Goal: Information Seeking & Learning: Check status

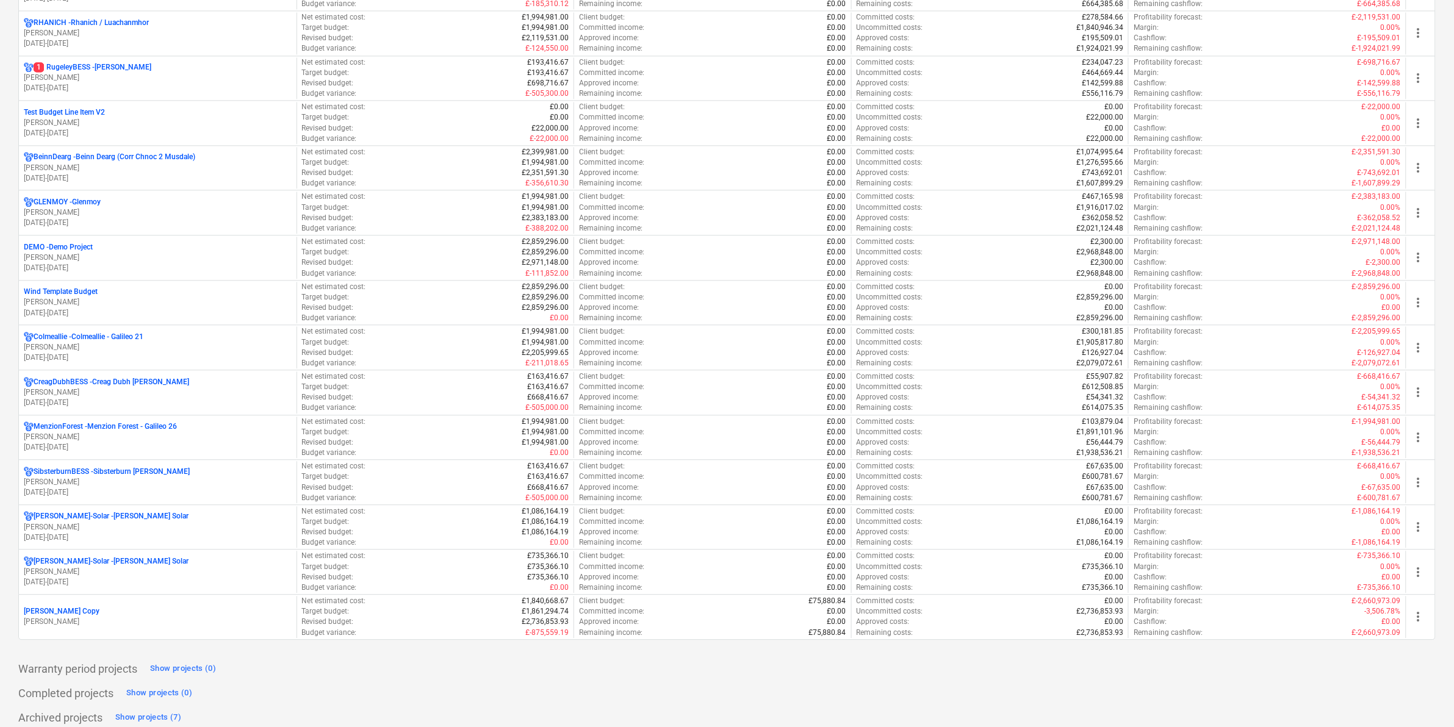
scroll to position [1042, 0]
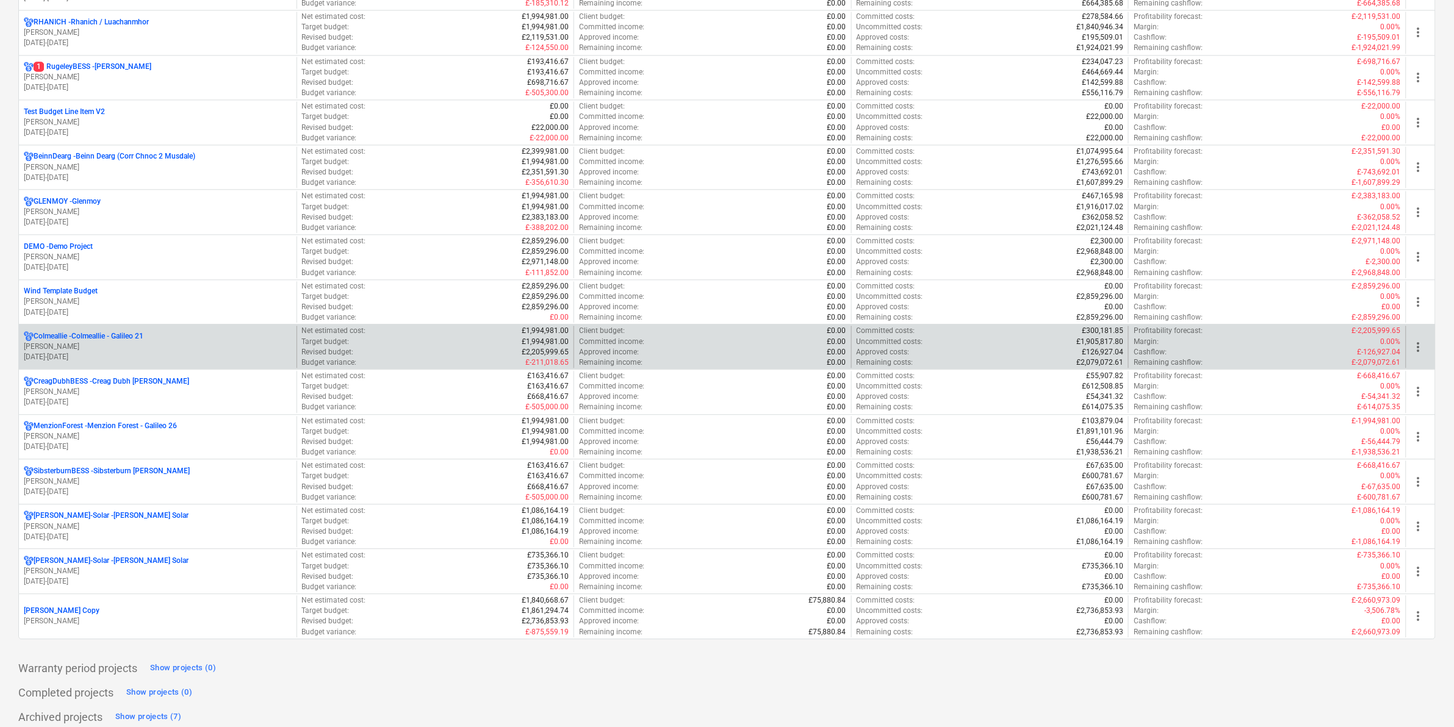
click at [105, 337] on p "Colmeallie - Colmeallie - Galileo 21" at bounding box center [89, 336] width 110 height 10
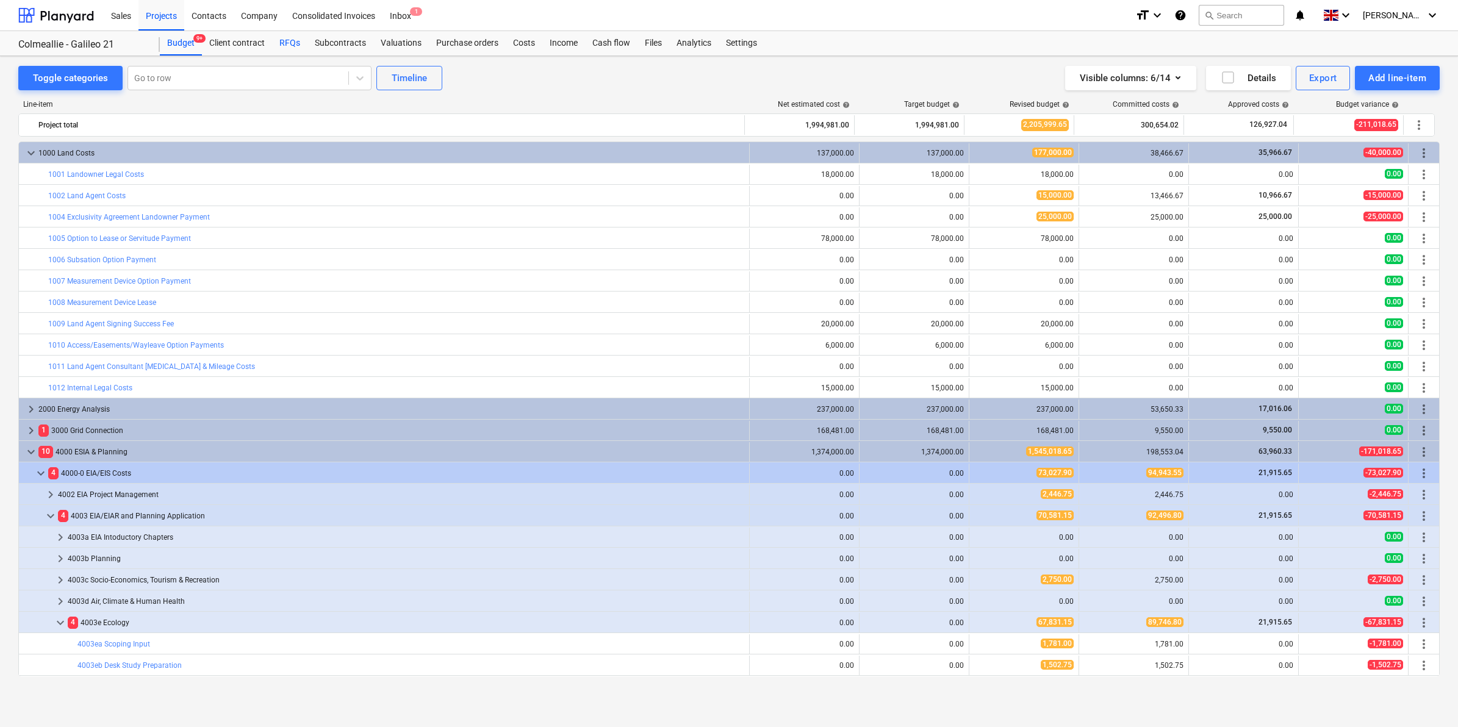
click at [289, 44] on div "RFQs" at bounding box center [289, 43] width 35 height 24
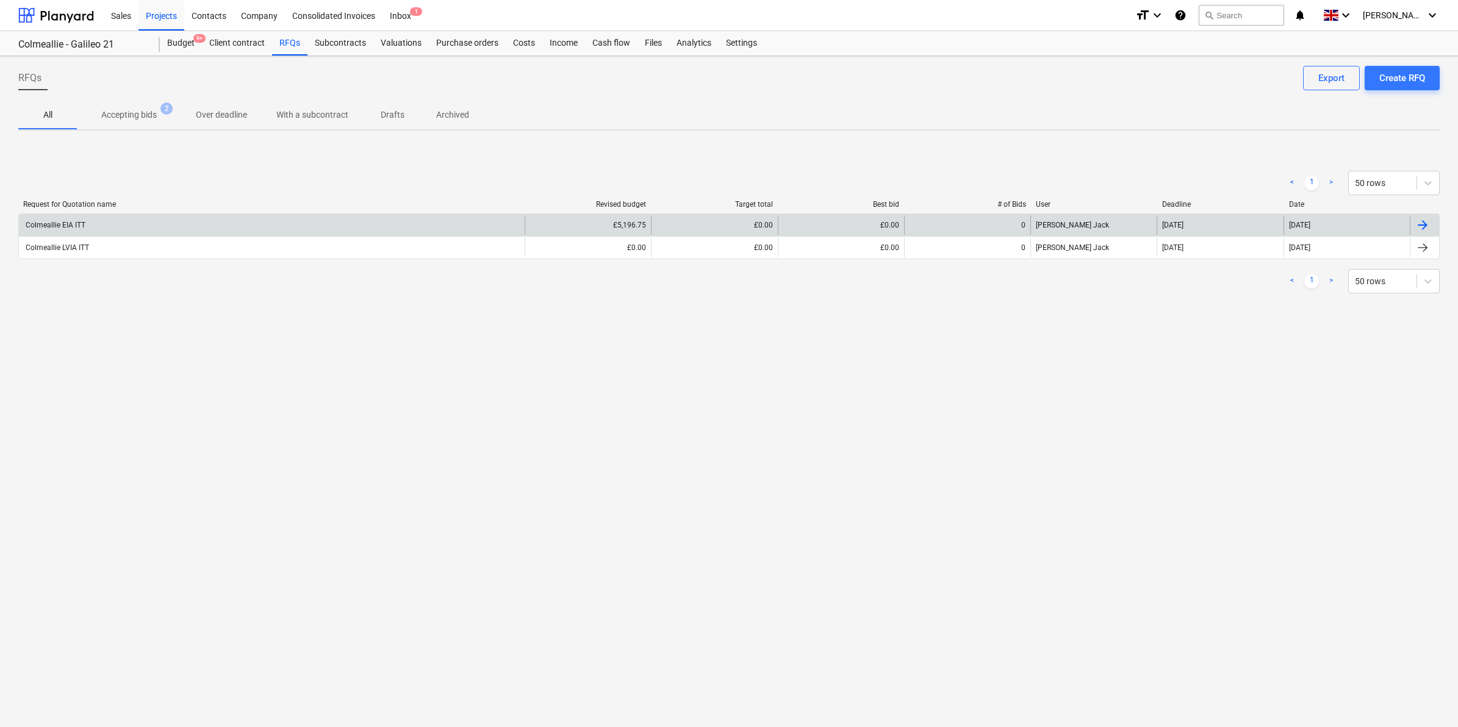
click at [74, 224] on div "Colmeallie EIA ITT" at bounding box center [55, 225] width 62 height 9
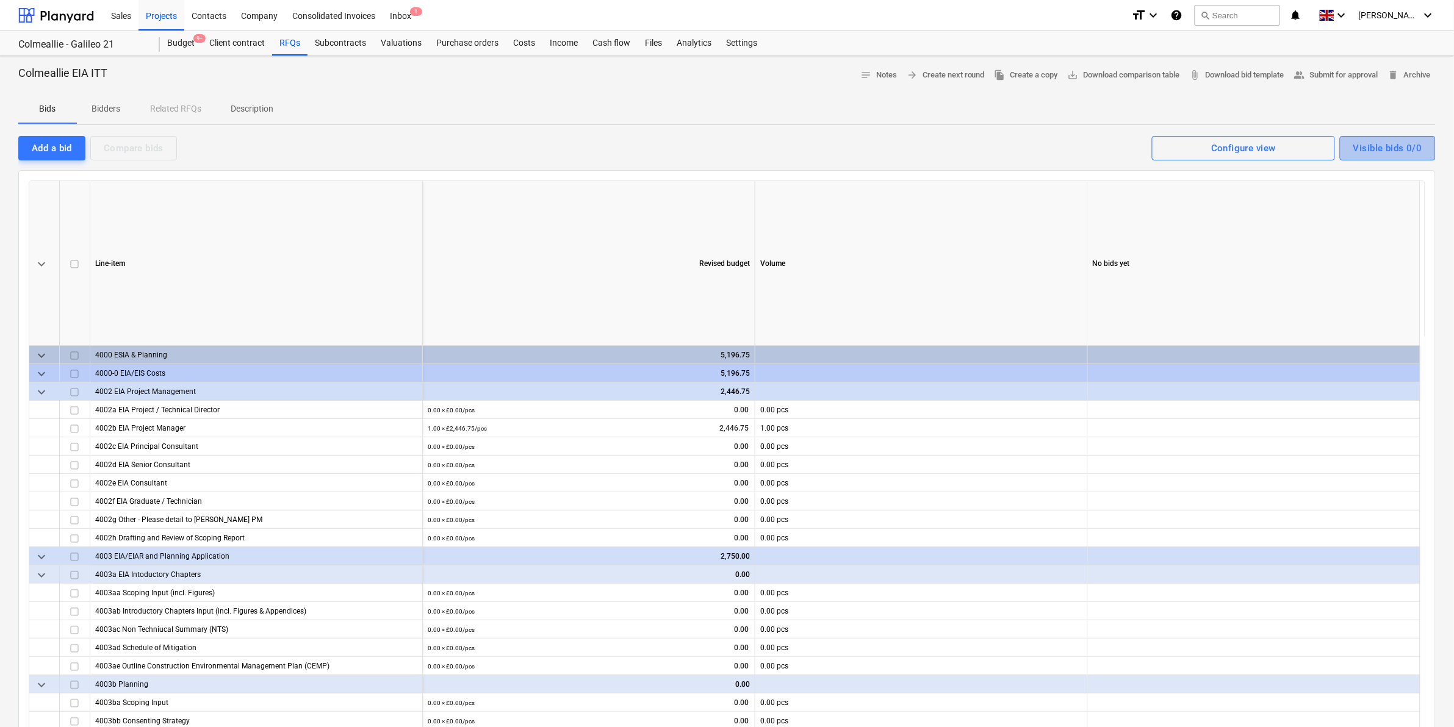
click at [1392, 143] on div "Visible bids 0/0" at bounding box center [1387, 148] width 69 height 16
drag, startPoint x: 433, startPoint y: 239, endPoint x: 110, endPoint y: 105, distance: 349.4
click at [110, 105] on p "Bidders" at bounding box center [106, 109] width 29 height 13
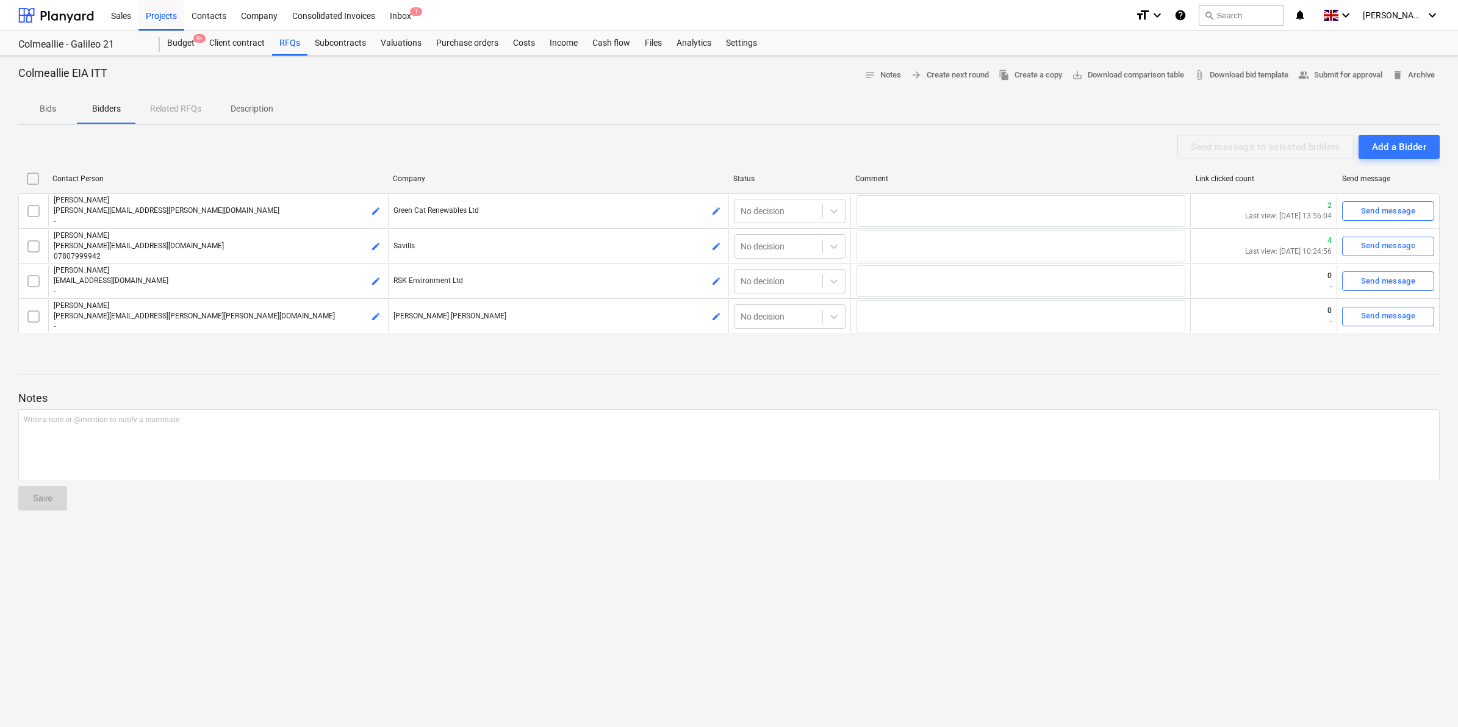
click at [47, 105] on p "Bids" at bounding box center [47, 109] width 29 height 13
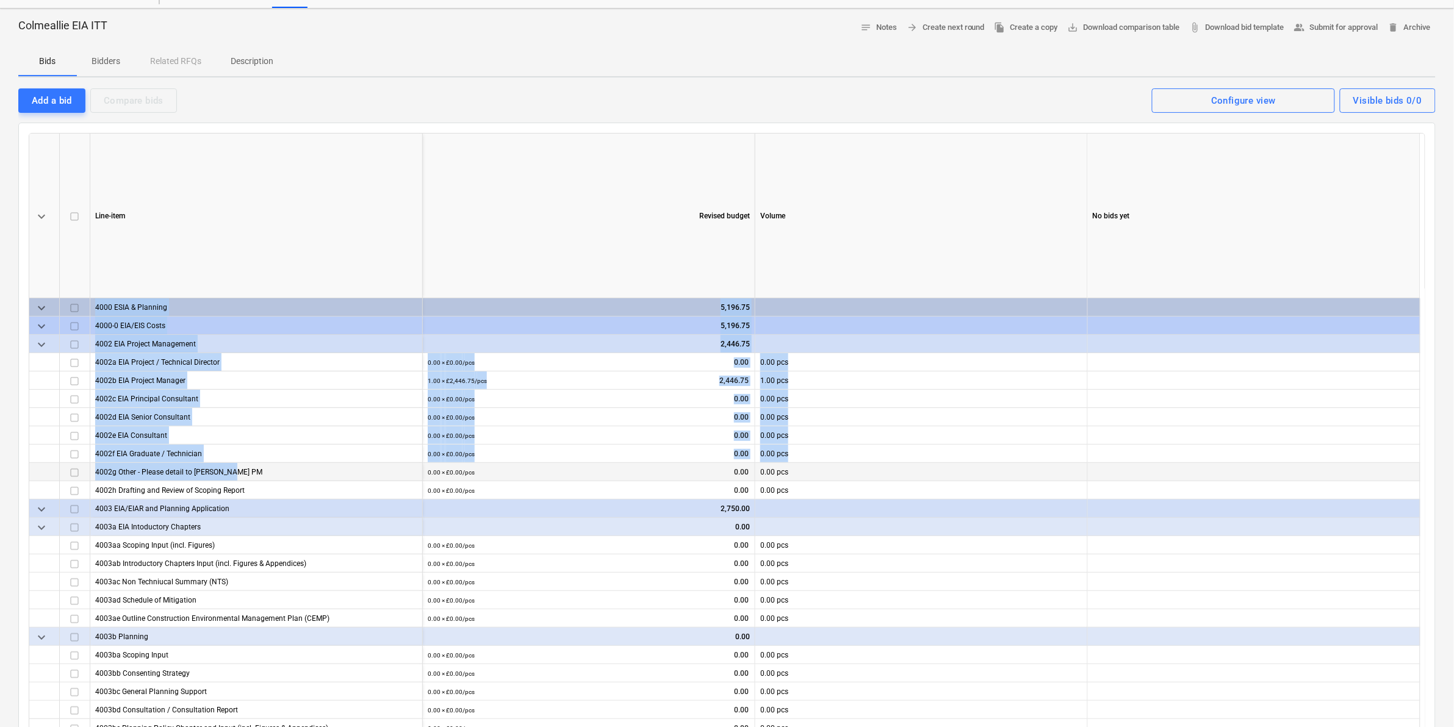
drag, startPoint x: 92, startPoint y: 303, endPoint x: 230, endPoint y: 467, distance: 214.8
click at [230, 467] on div "keyboard_arrow_down Line-item Revised budget Volume No bids yet keyboard_arrow_…" at bounding box center [727, 442] width 1397 height 618
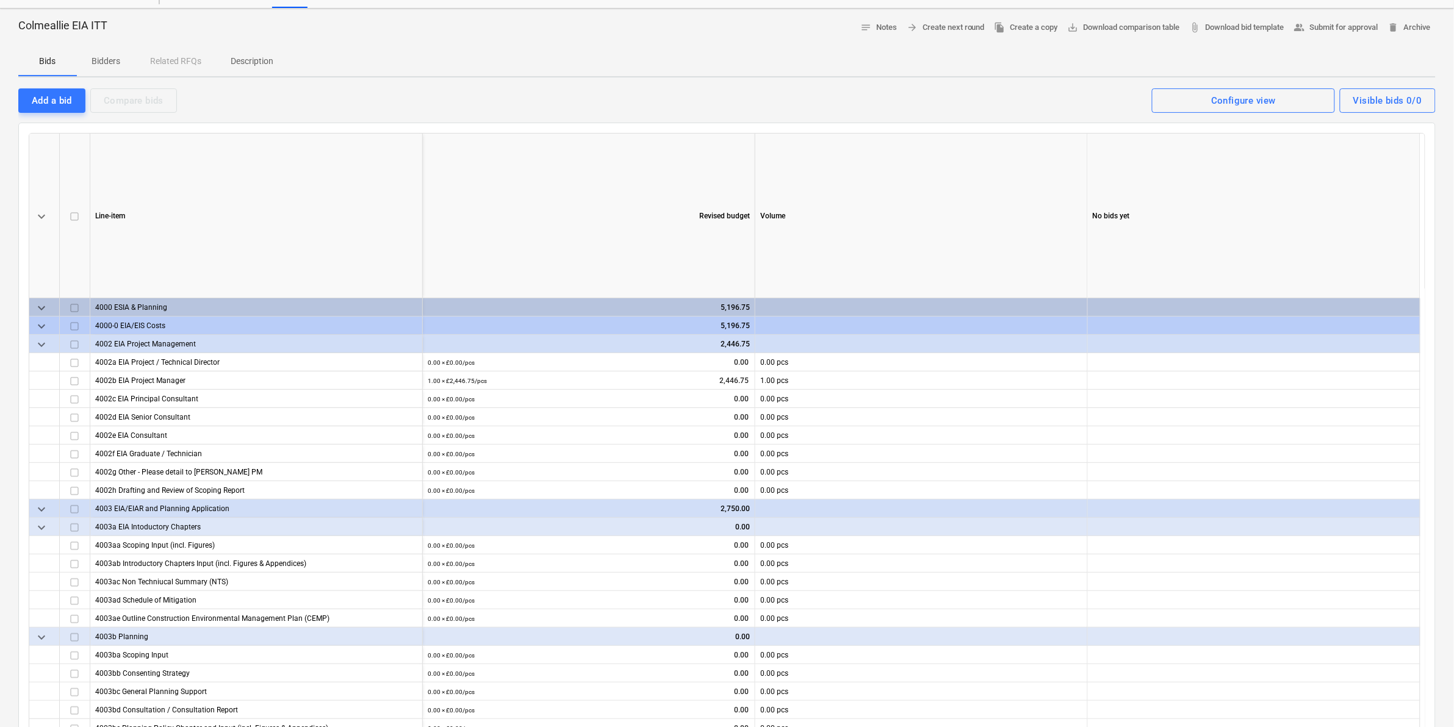
drag, startPoint x: 230, startPoint y: 467, endPoint x: 368, endPoint y: 258, distance: 250.6
click at [368, 258] on div "Line-item" at bounding box center [256, 216] width 333 height 165
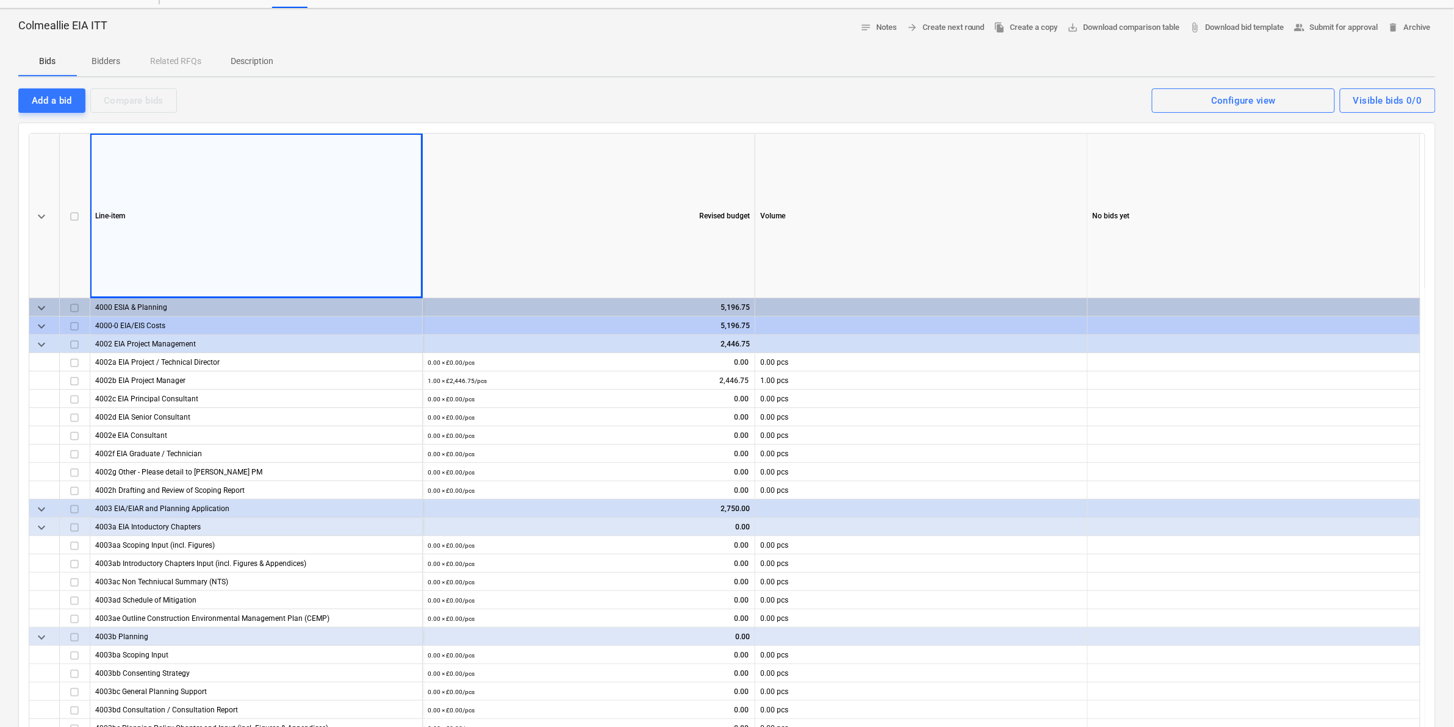
drag, startPoint x: 46, startPoint y: 297, endPoint x: 46, endPoint y: 264, distance: 33.6
click at [46, 264] on div "keyboard_arrow_down" at bounding box center [44, 216] width 31 height 165
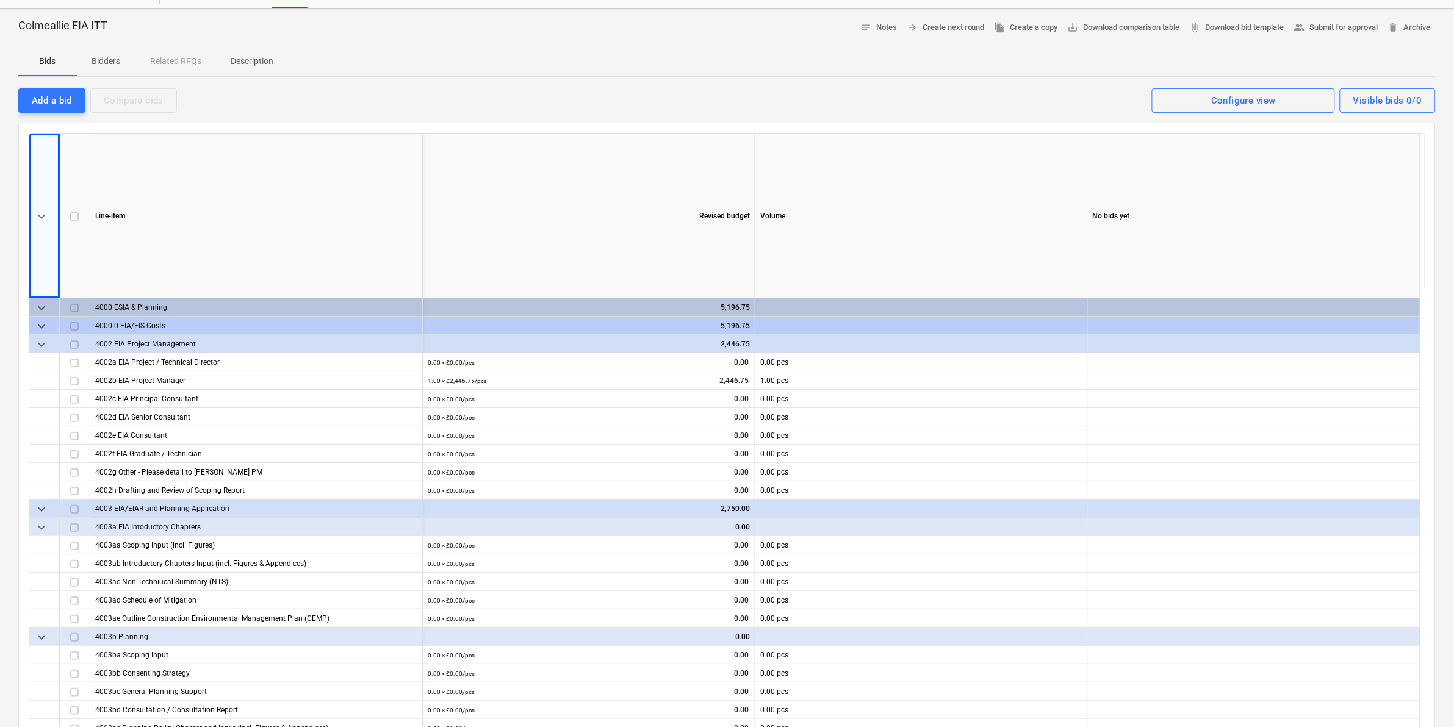
click at [40, 220] on span "keyboard_arrow_down" at bounding box center [41, 216] width 15 height 15
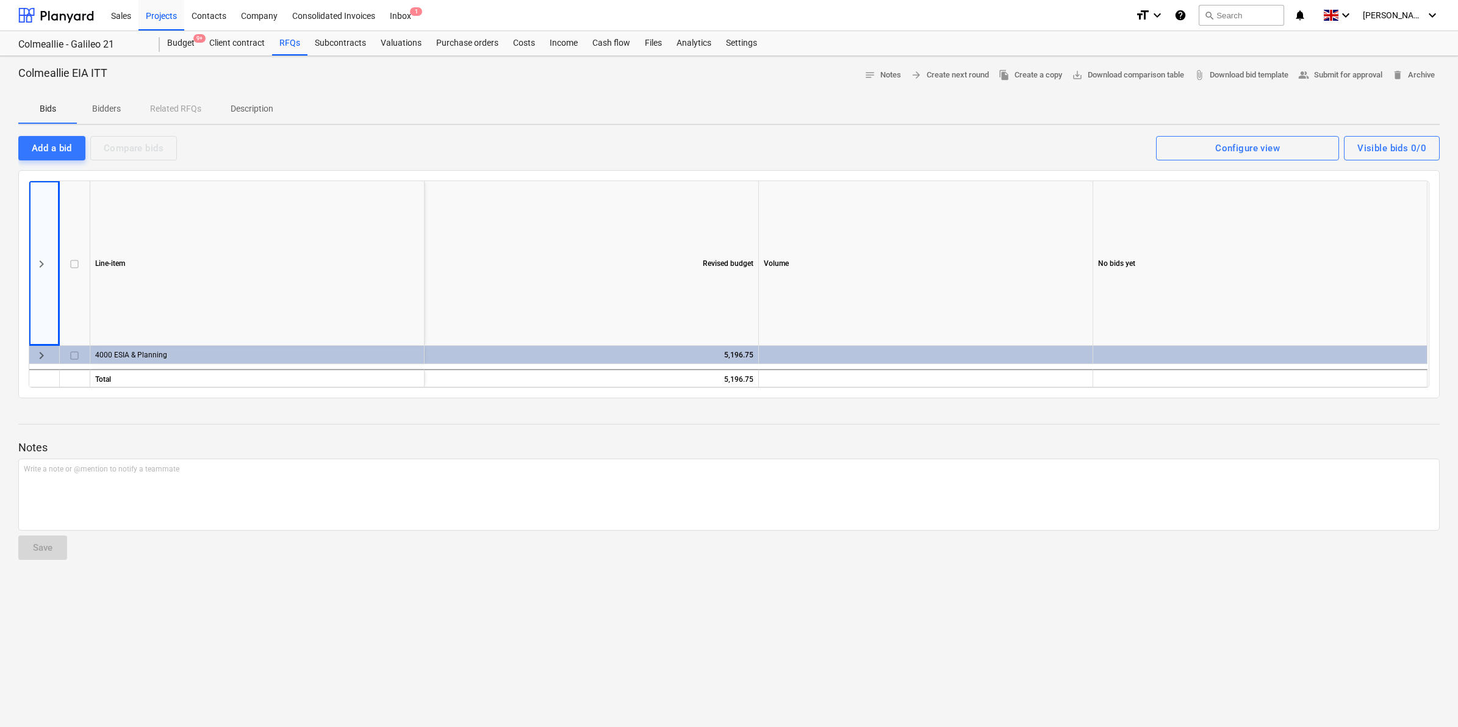
click at [41, 269] on span "keyboard_arrow_right" at bounding box center [41, 264] width 15 height 15
click at [34, 355] on span "keyboard_arrow_right" at bounding box center [41, 355] width 15 height 15
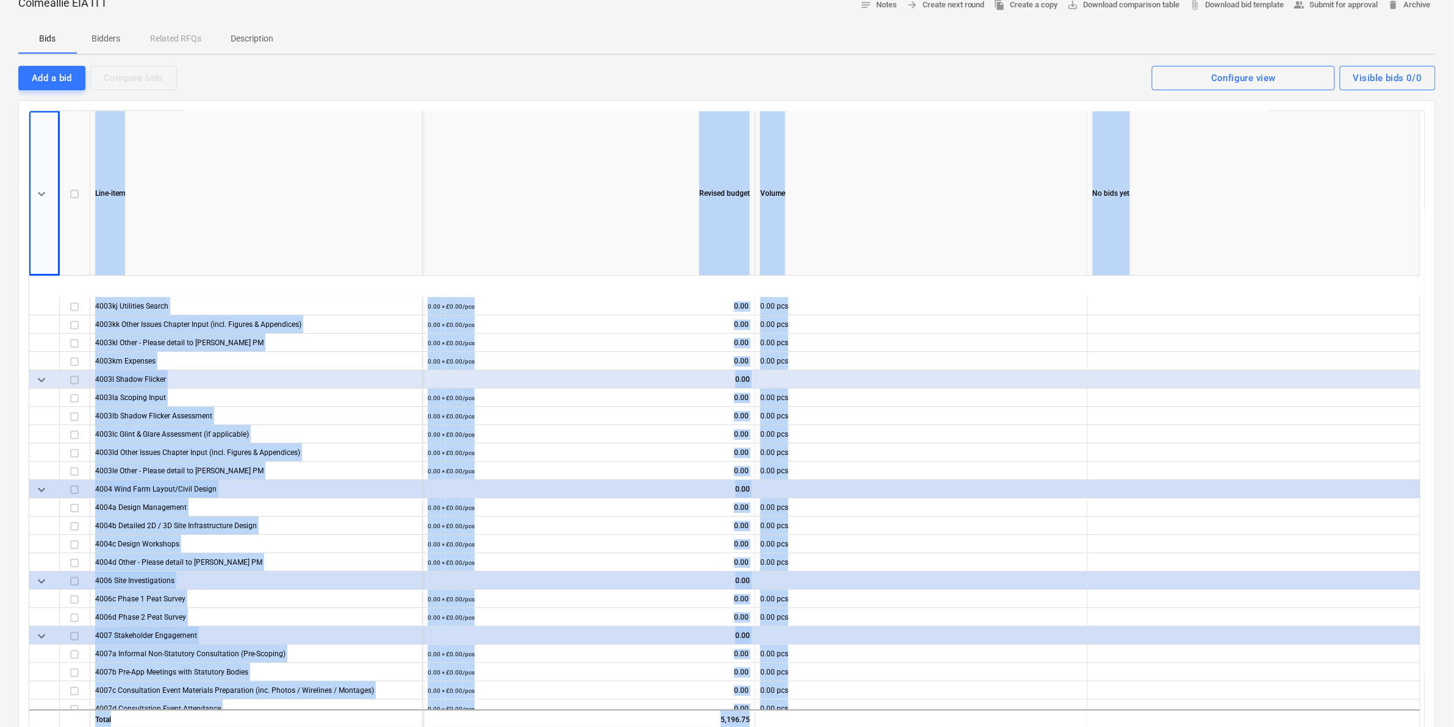
scroll to position [263, 0]
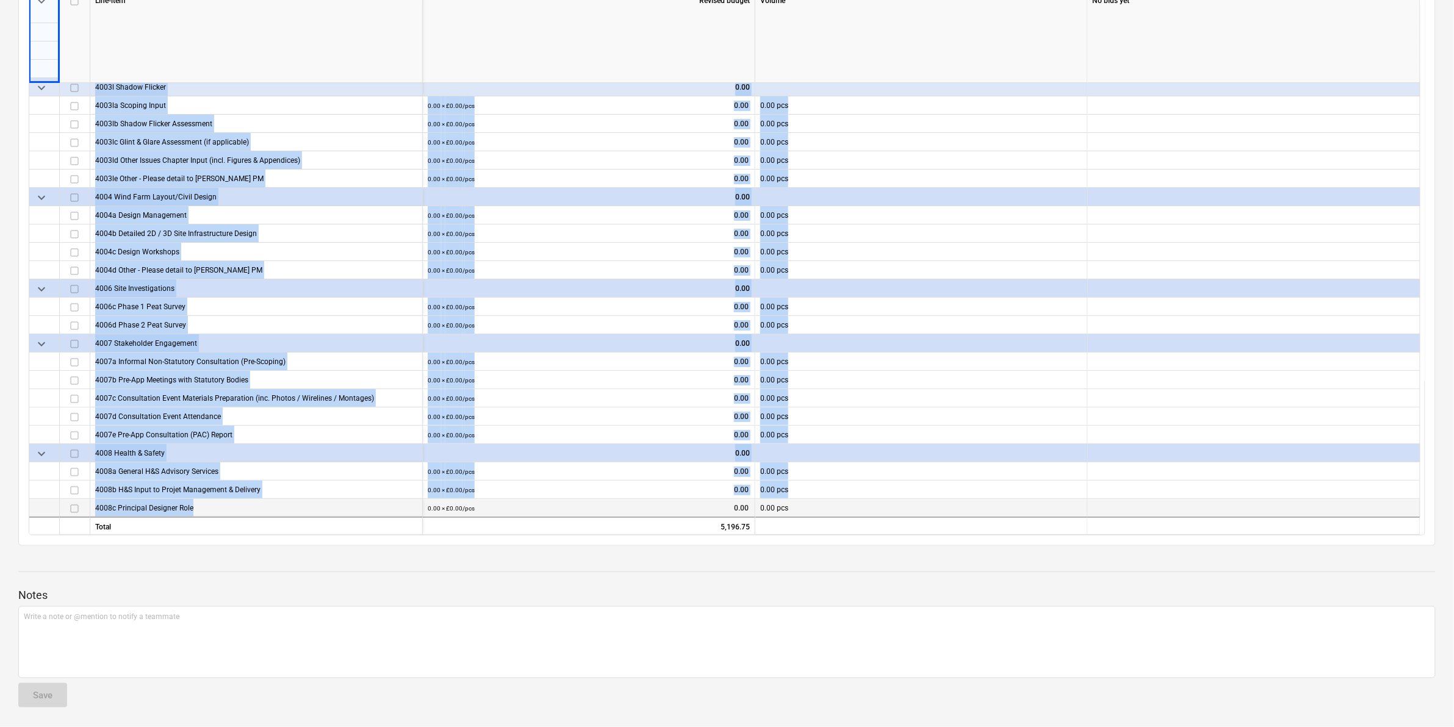
drag, startPoint x: 96, startPoint y: 351, endPoint x: 204, endPoint y: 508, distance: 190.8
copy div "4003kj Utilities Search 0.00 × £0.00 / pcs 0.00 0.00 pcs 4003kk Other Issues Ch…"
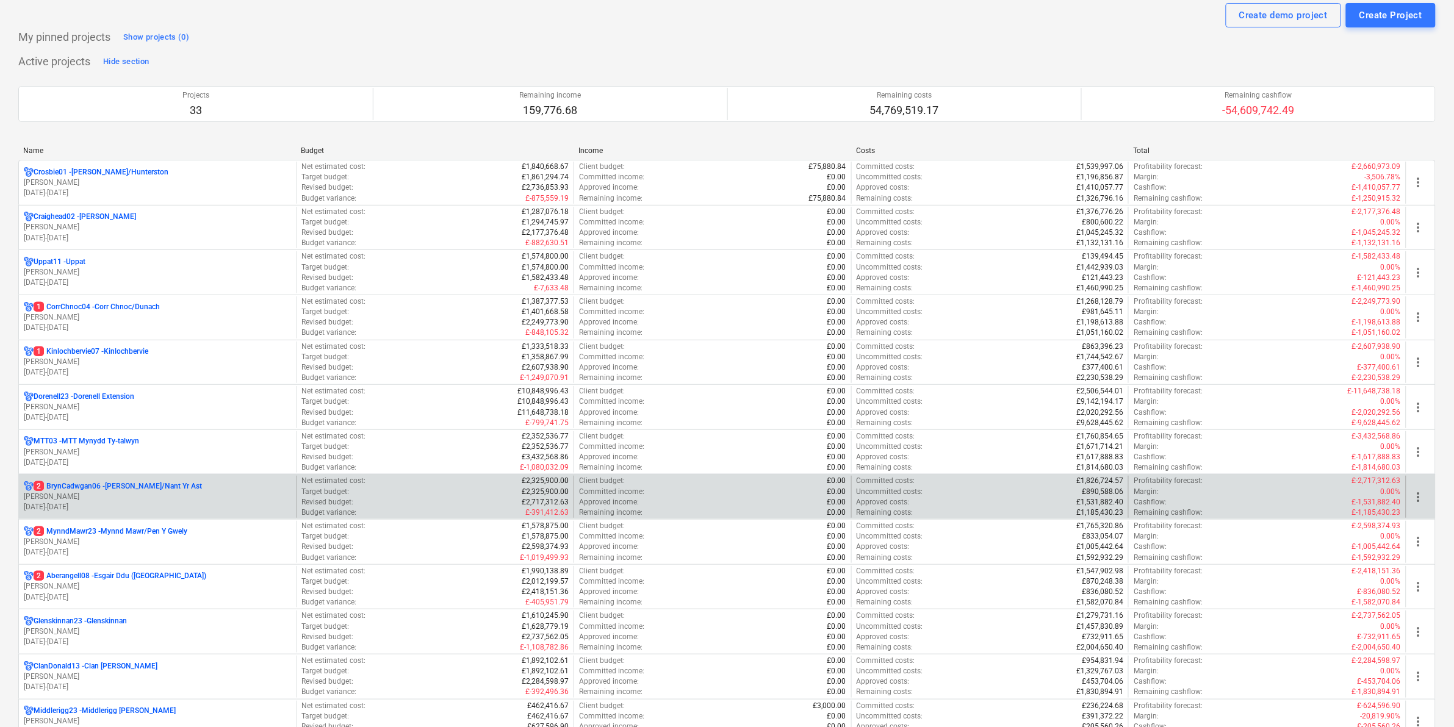
scroll to position [38, 0]
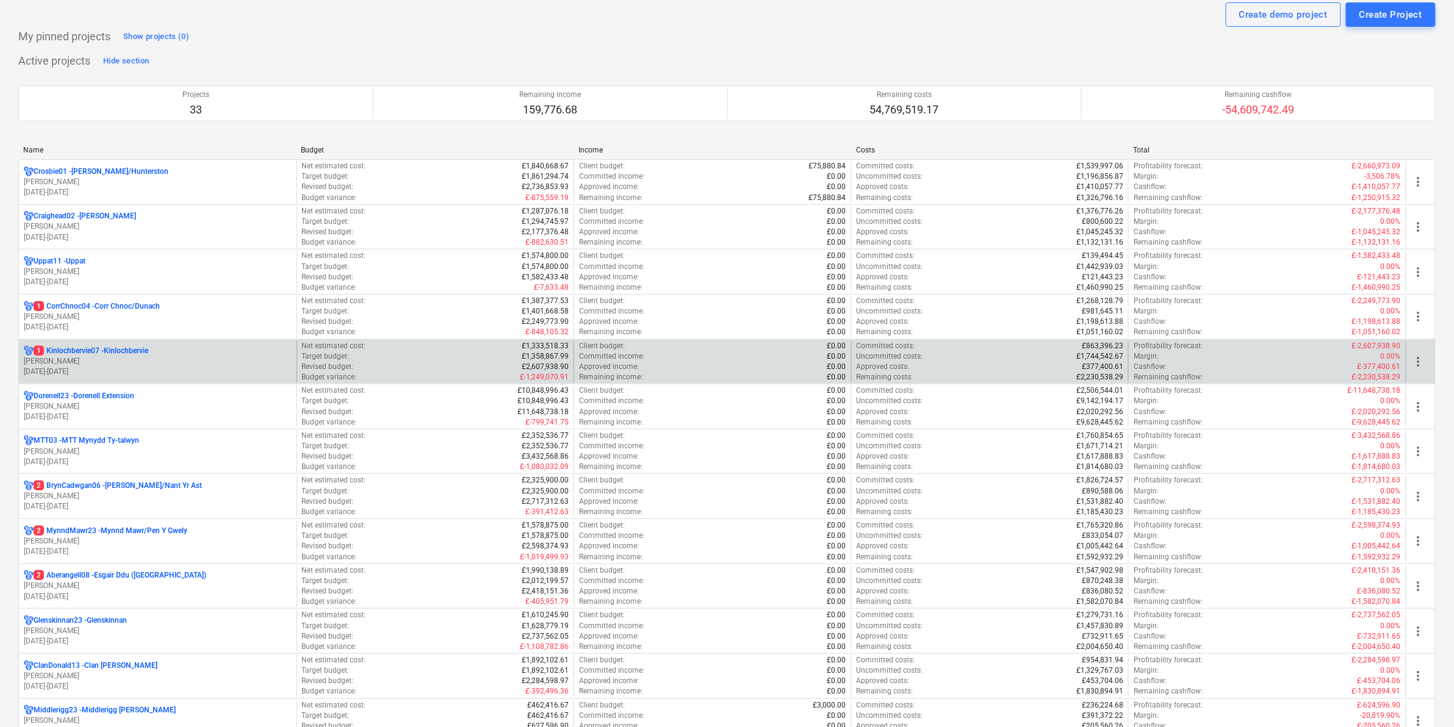
click at [113, 348] on p "1 Kinlochbervie07 - [GEOGRAPHIC_DATA]" at bounding box center [91, 351] width 115 height 10
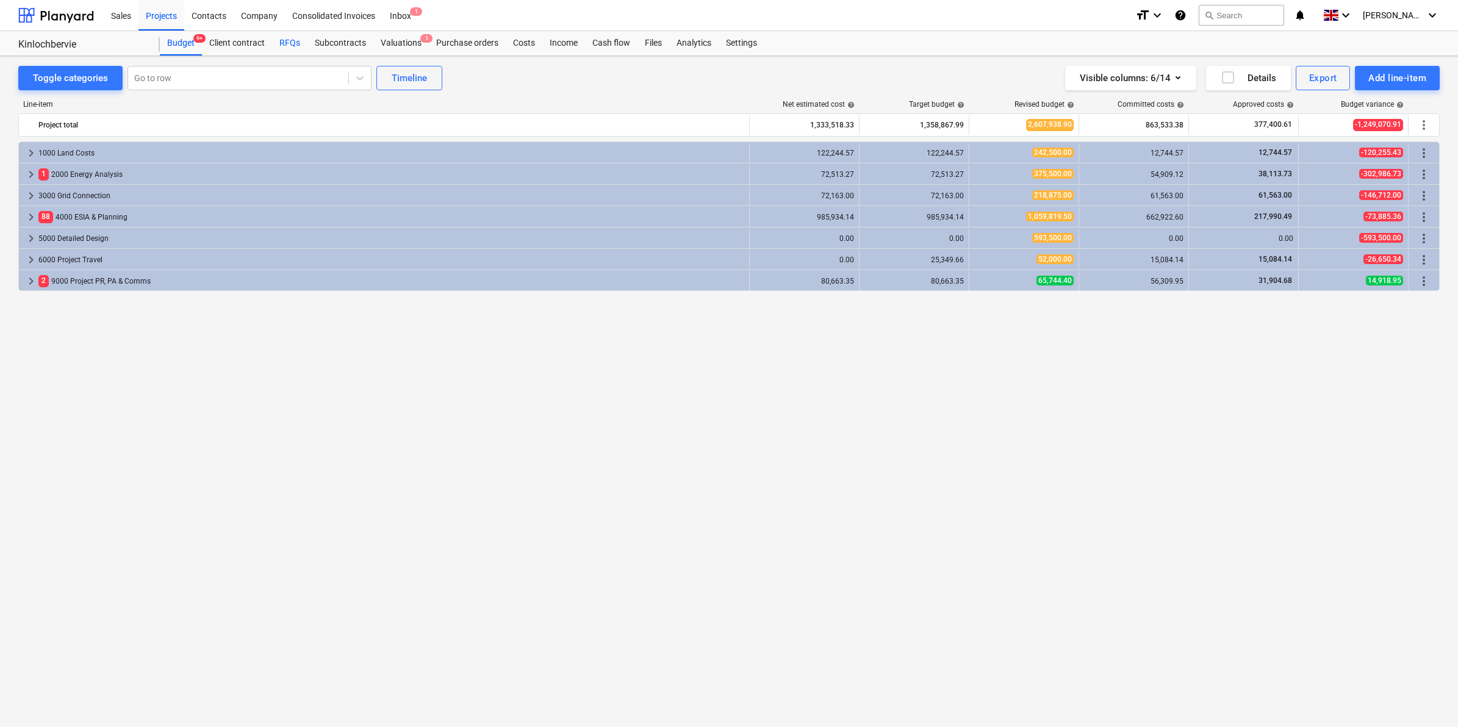
click at [279, 46] on div "RFQs" at bounding box center [289, 43] width 35 height 24
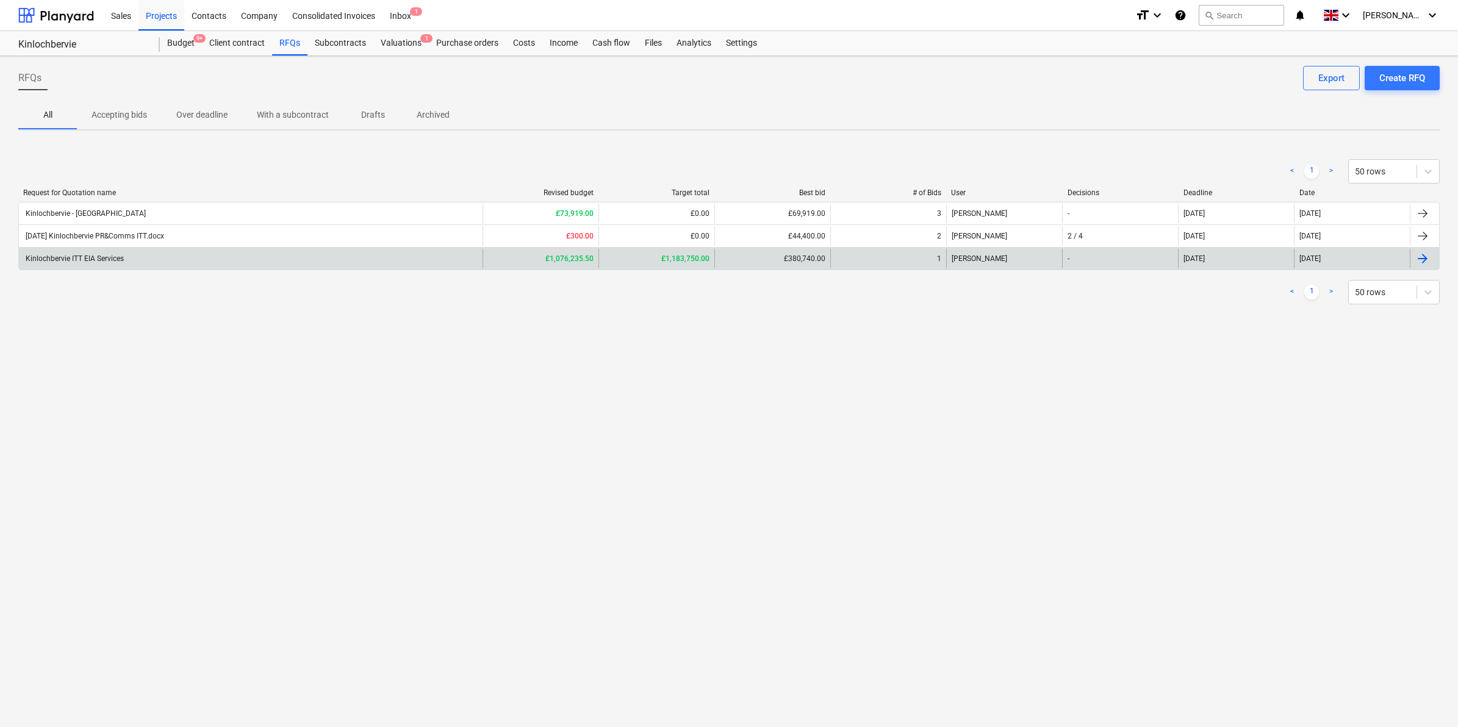
click at [102, 260] on div "Kinlochbervie ITT EIA Services" at bounding box center [74, 258] width 100 height 9
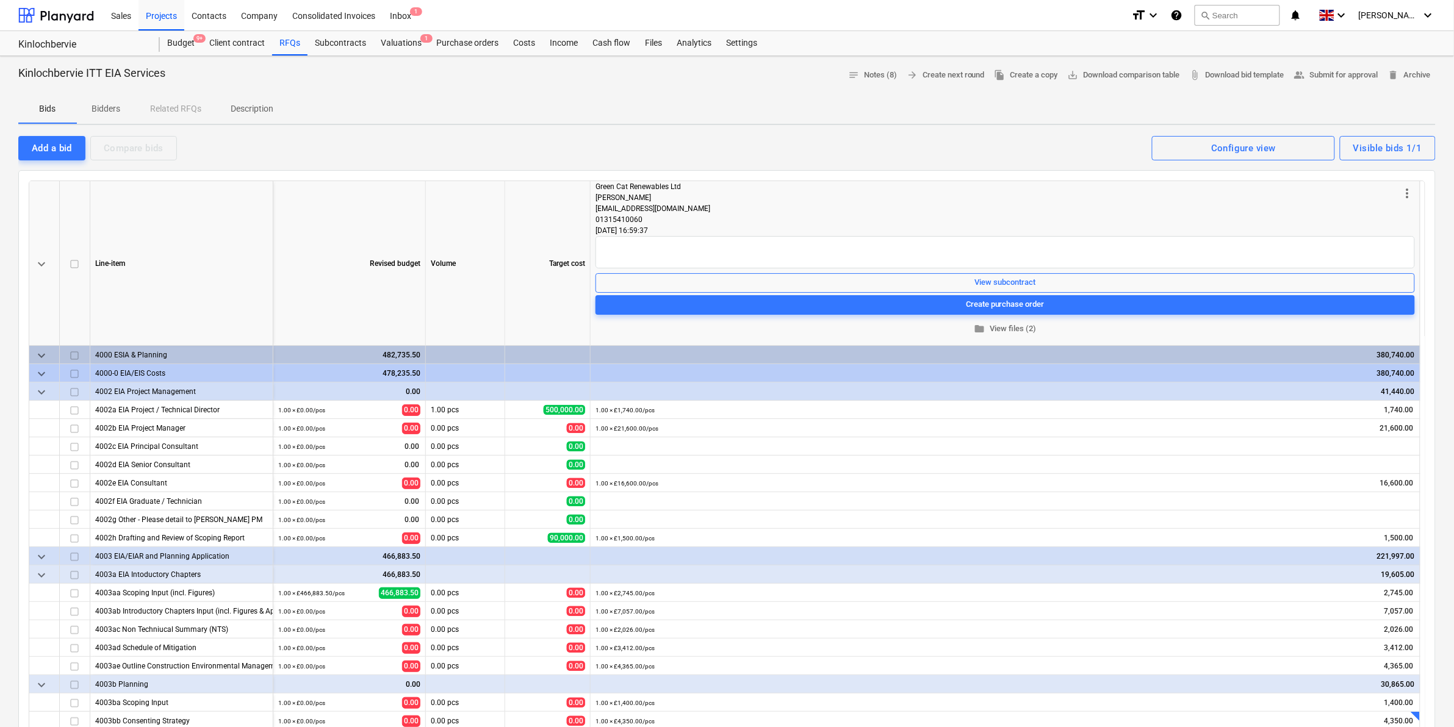
click at [109, 110] on p "Bidders" at bounding box center [106, 109] width 29 height 13
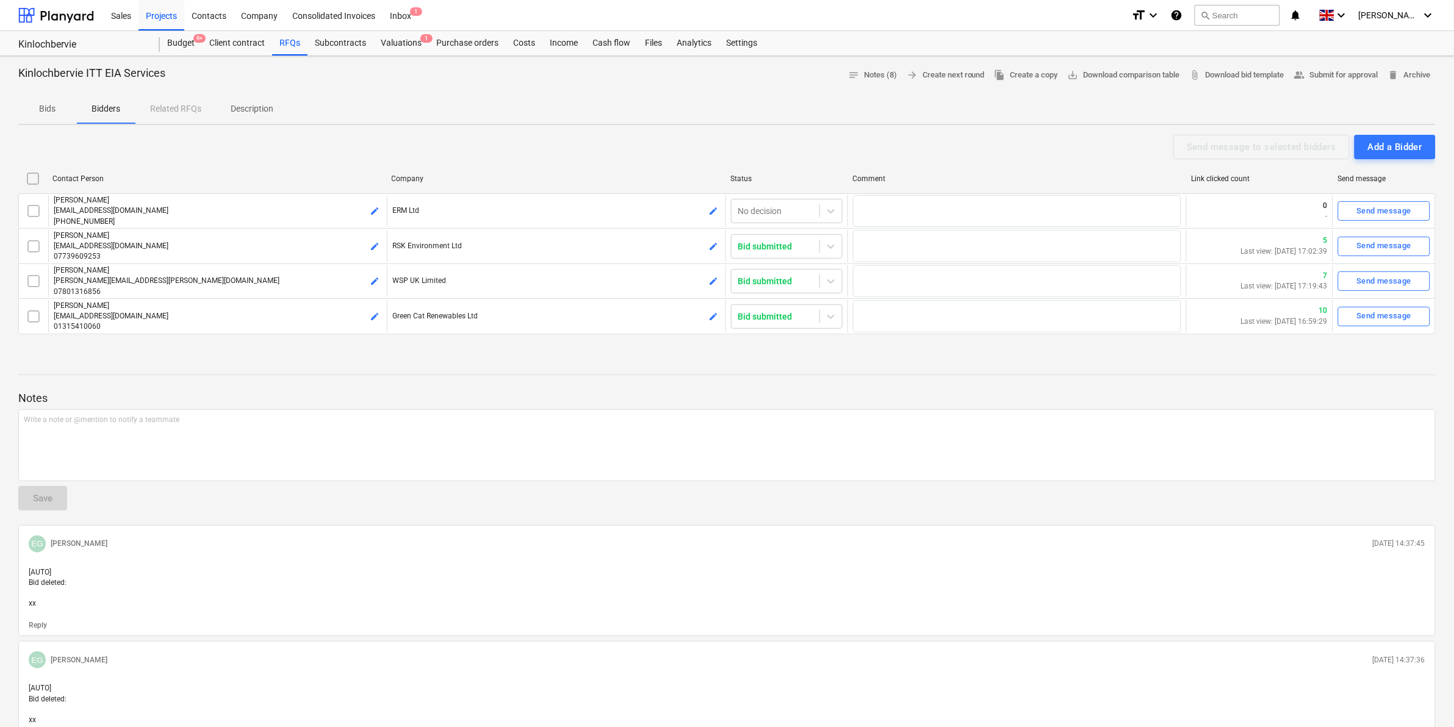
click at [168, 112] on div "Bids Bidders Related RFQs Description" at bounding box center [726, 109] width 1417 height 29
click at [56, 112] on p "Bids" at bounding box center [47, 109] width 29 height 13
